Goal: Task Accomplishment & Management: Use online tool/utility

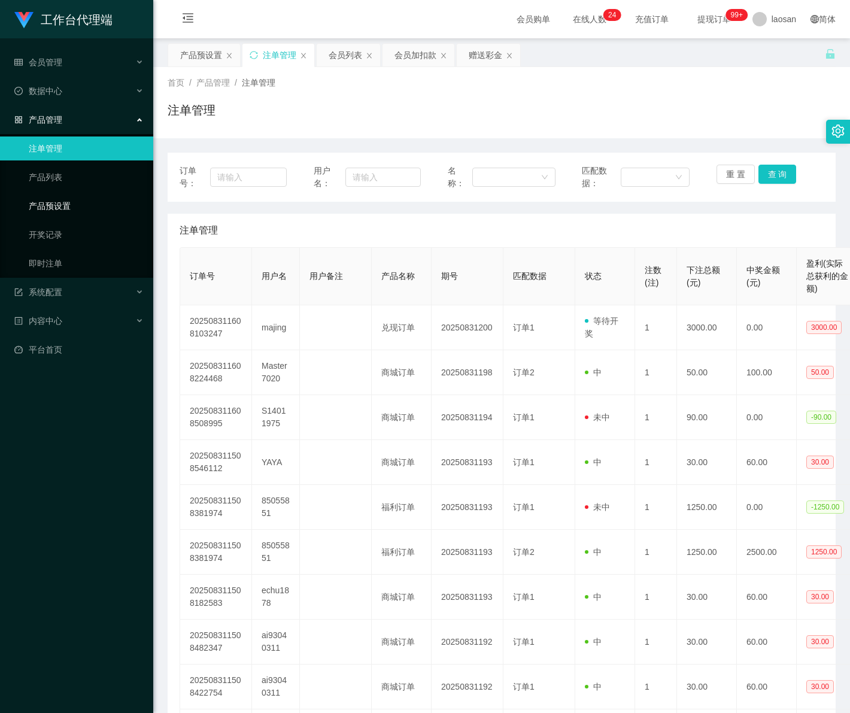
drag, startPoint x: 72, startPoint y: 195, endPoint x: 72, endPoint y: 208, distance: 12.6
click at [72, 195] on link "产品预设置" at bounding box center [86, 206] width 115 height 24
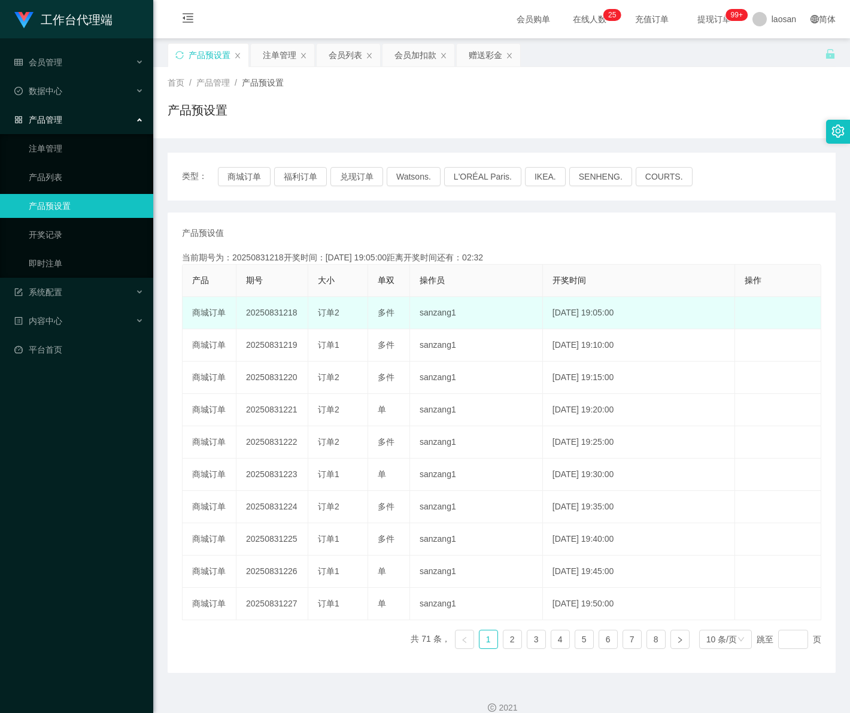
drag, startPoint x: 283, startPoint y: 312, endPoint x: 297, endPoint y: 315, distance: 14.1
click at [297, 315] on td "20250831218" at bounding box center [272, 313] width 72 height 32
copy td "218"
